Goal: Task Accomplishment & Management: Manage account settings

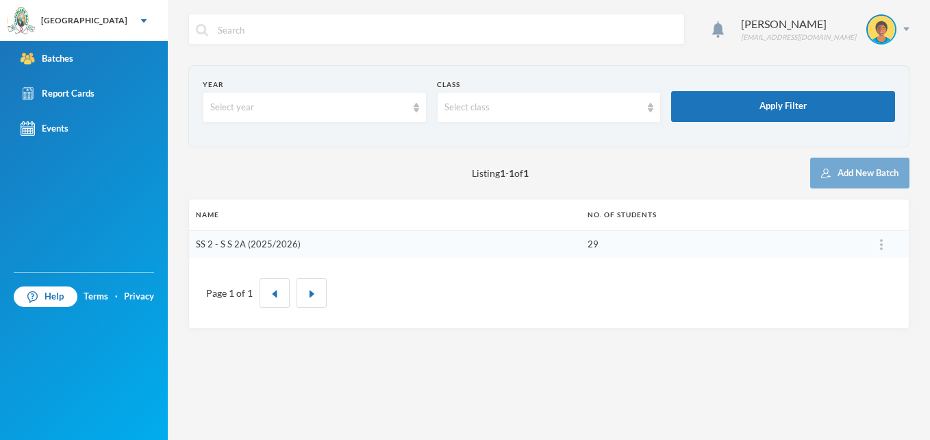
click at [277, 244] on link "SS 2 - S S 2A (2025/2026)" at bounding box center [248, 243] width 105 height 11
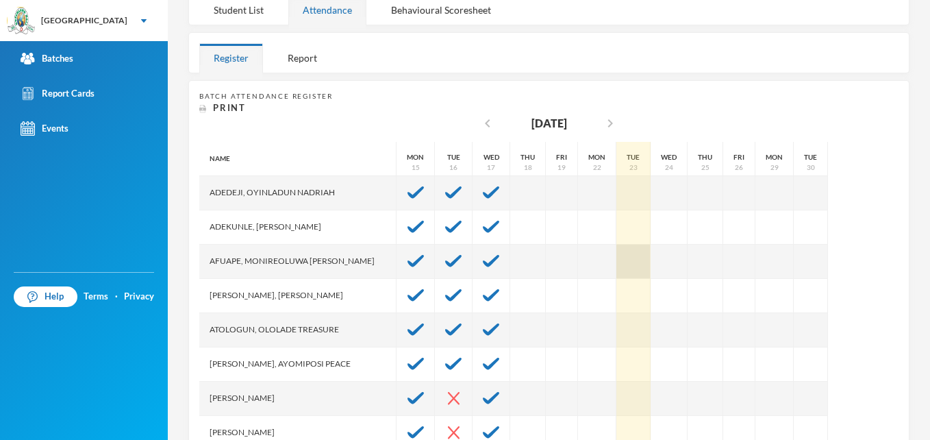
scroll to position [219, 0]
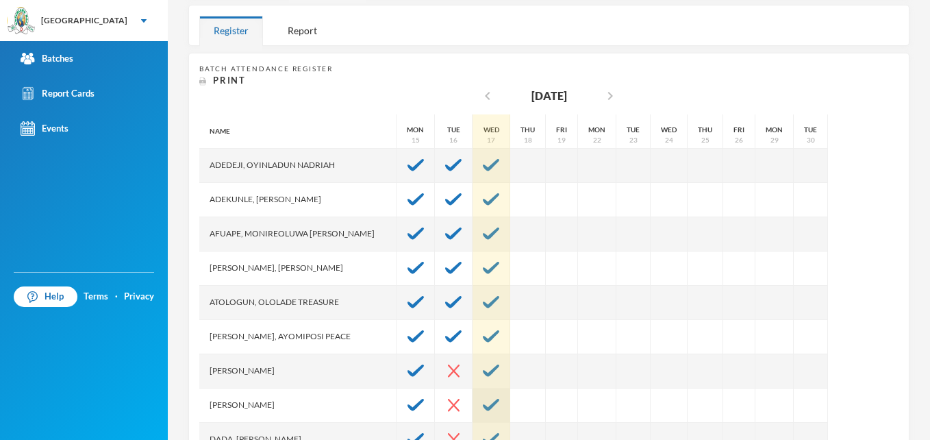
drag, startPoint x: 489, startPoint y: 371, endPoint x: 475, endPoint y: 406, distance: 38.2
click at [483, 405] on img at bounding box center [491, 405] width 16 height 12
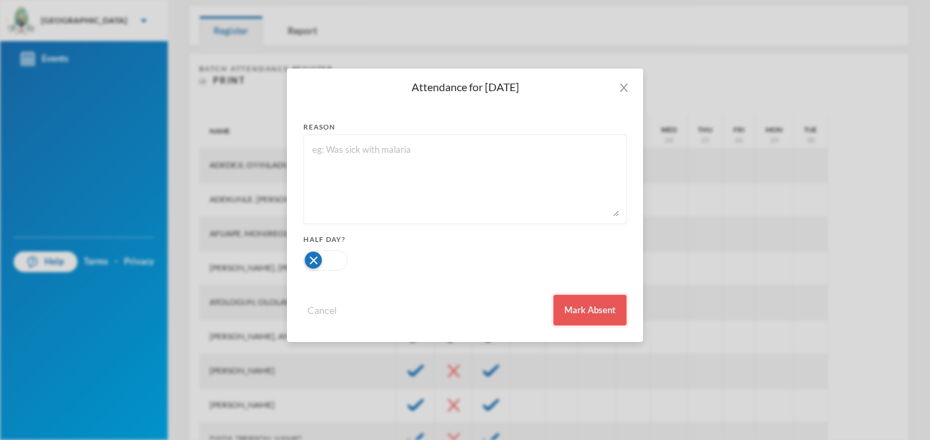
click at [578, 307] on button "Mark Absent" at bounding box center [589, 310] width 73 height 31
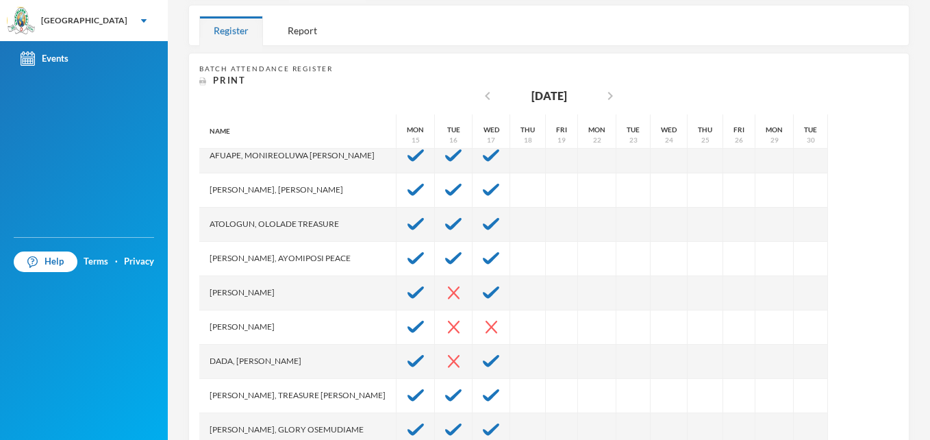
scroll to position [377, 0]
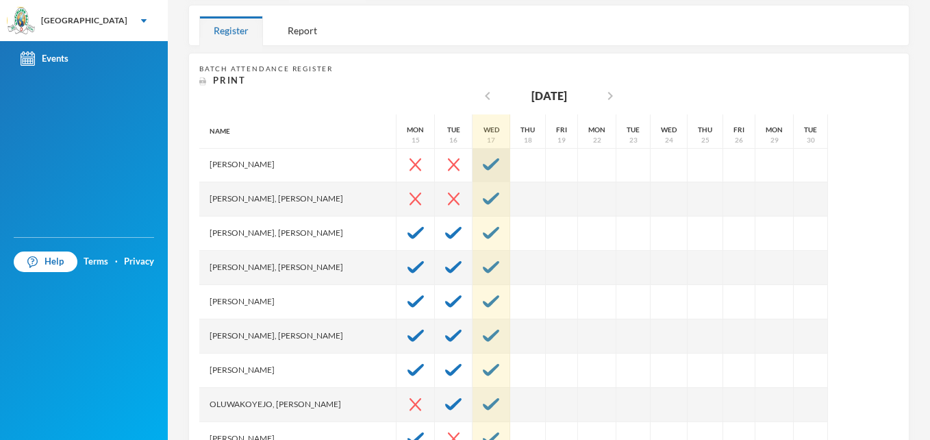
click at [483, 166] on img at bounding box center [491, 164] width 16 height 12
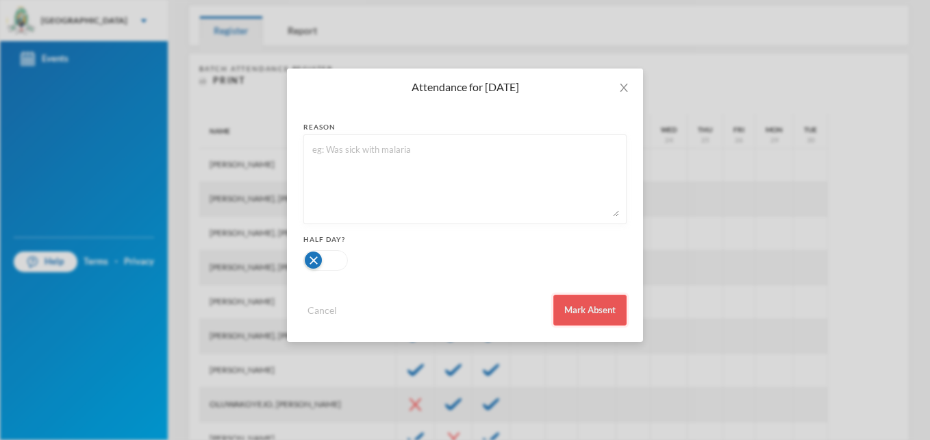
click at [593, 303] on button "Mark Absent" at bounding box center [589, 310] width 73 height 31
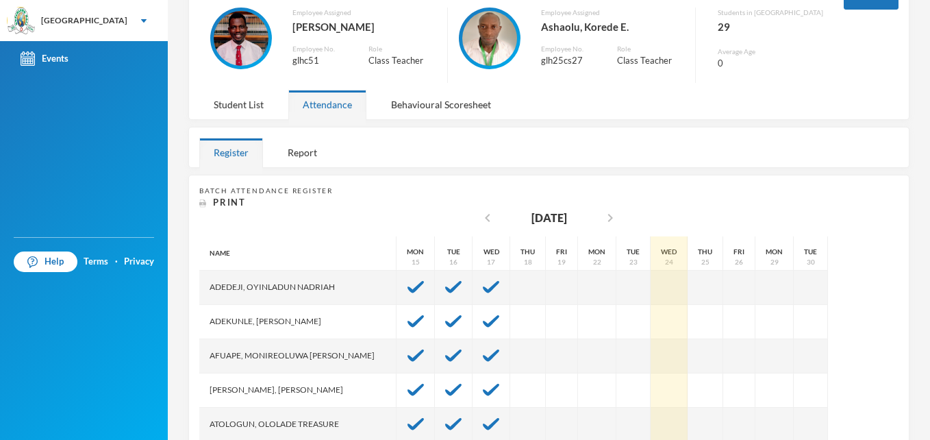
scroll to position [0, 0]
